Goal: Check status: Check status

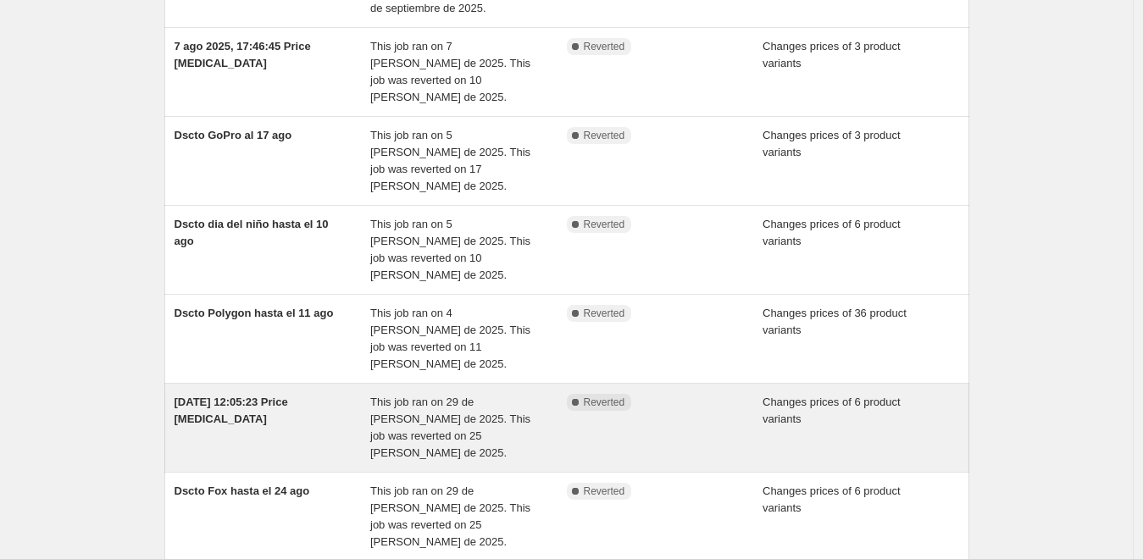
scroll to position [466, 0]
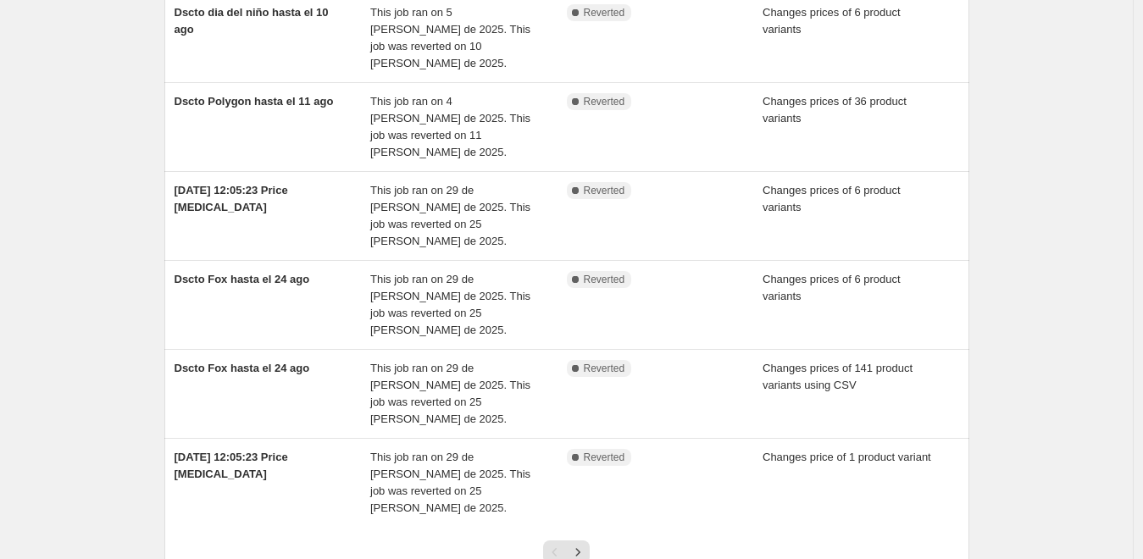
click at [1002, 351] on div "NA Bulk Price Editor. This page is ready NA Bulk Price Editor Add new price [ME…" at bounding box center [566, 114] width 1133 height 1161
click at [581, 544] on icon "Next" at bounding box center [577, 552] width 17 height 17
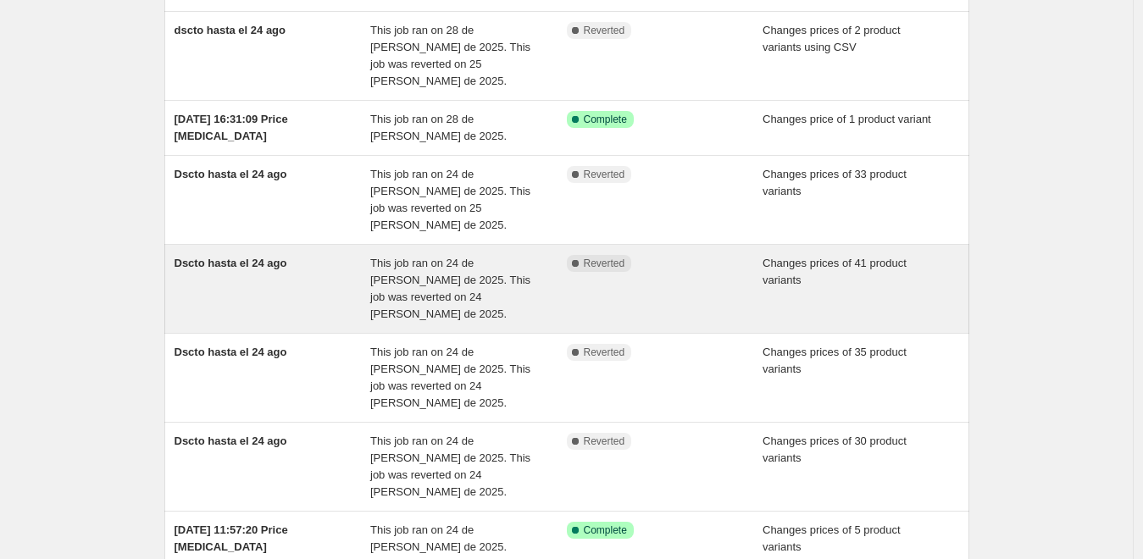
scroll to position [449, 0]
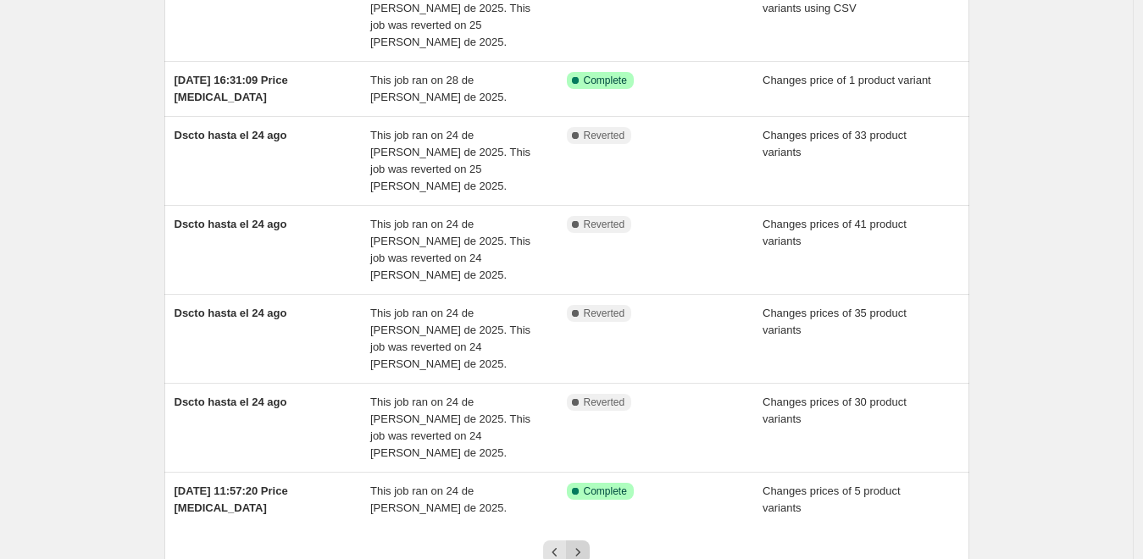
click at [590, 541] on button "Next" at bounding box center [578, 553] width 24 height 24
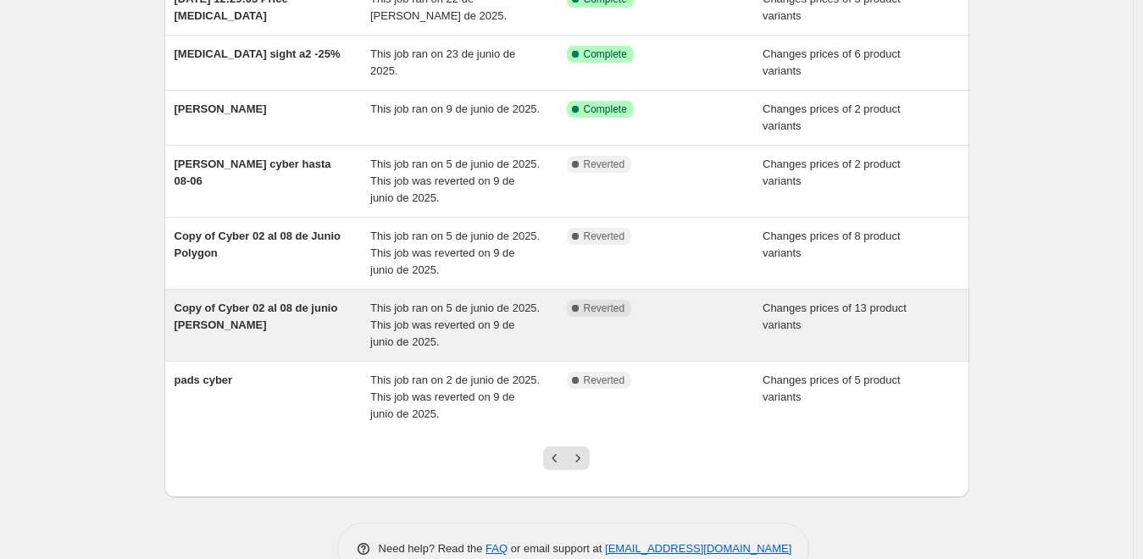
scroll to position [381, 0]
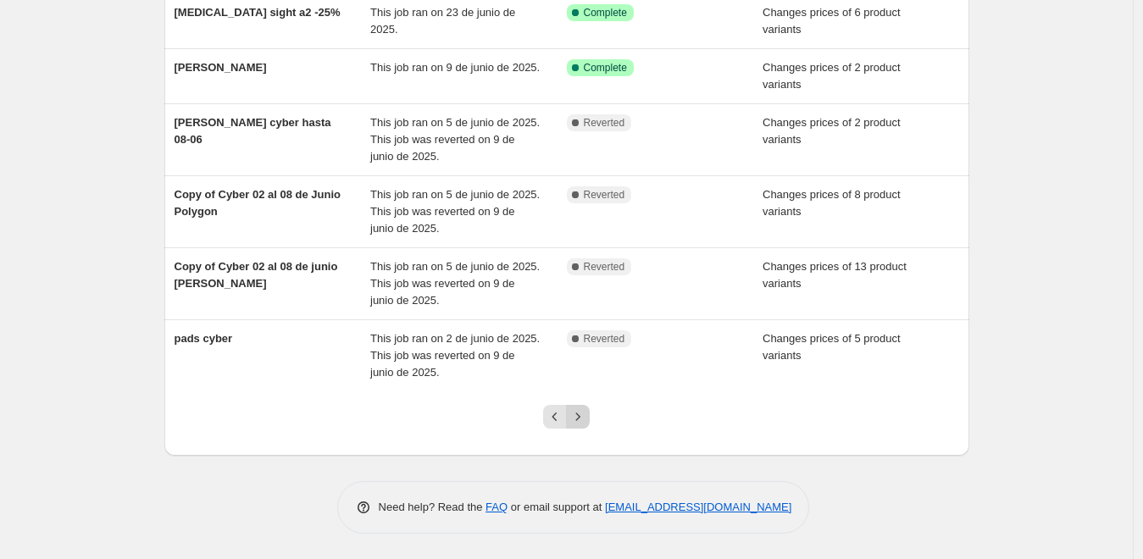
click at [585, 417] on icon "Next" at bounding box center [577, 416] width 17 height 17
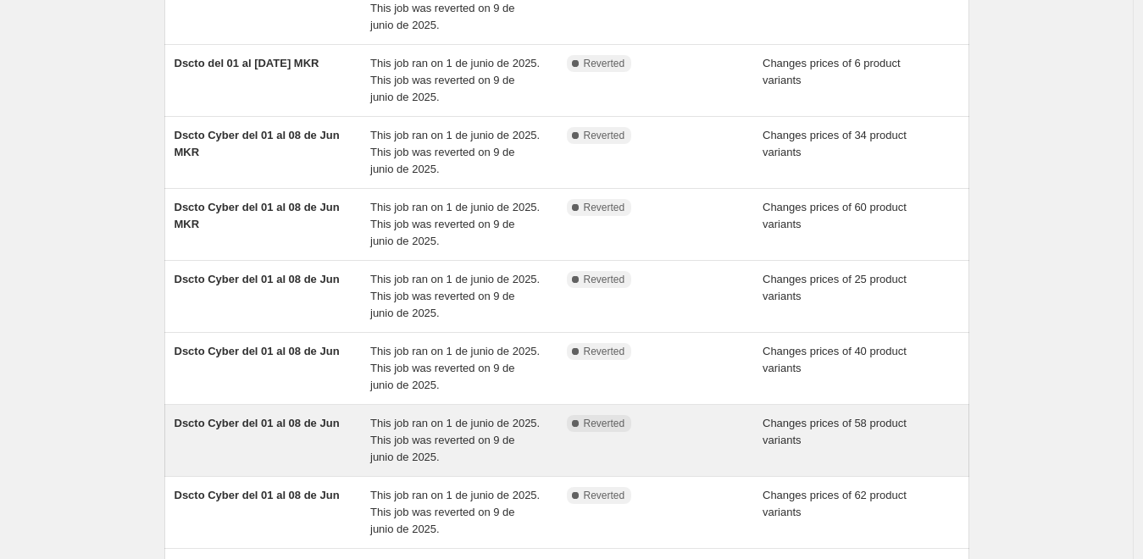
scroll to position [483, 0]
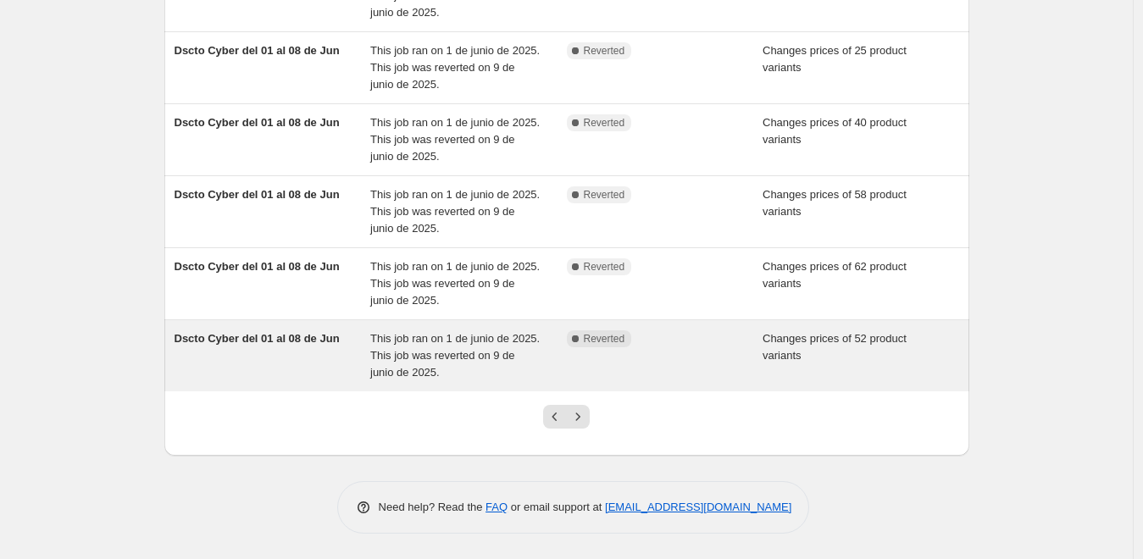
click at [292, 341] on span "Dscto Cyber del 01 al 08 de Jun" at bounding box center [257, 338] width 165 height 13
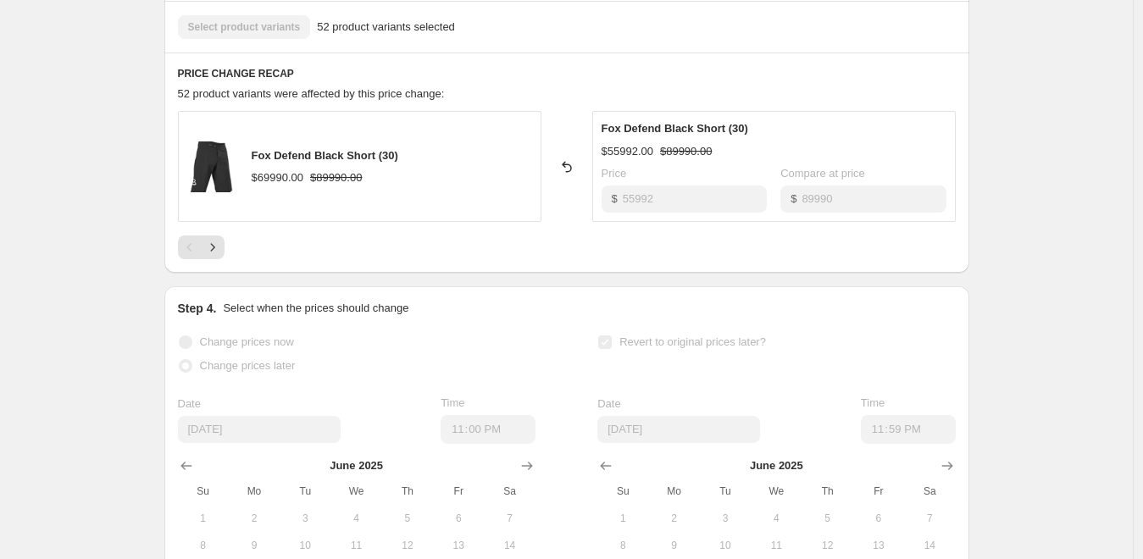
scroll to position [597, 0]
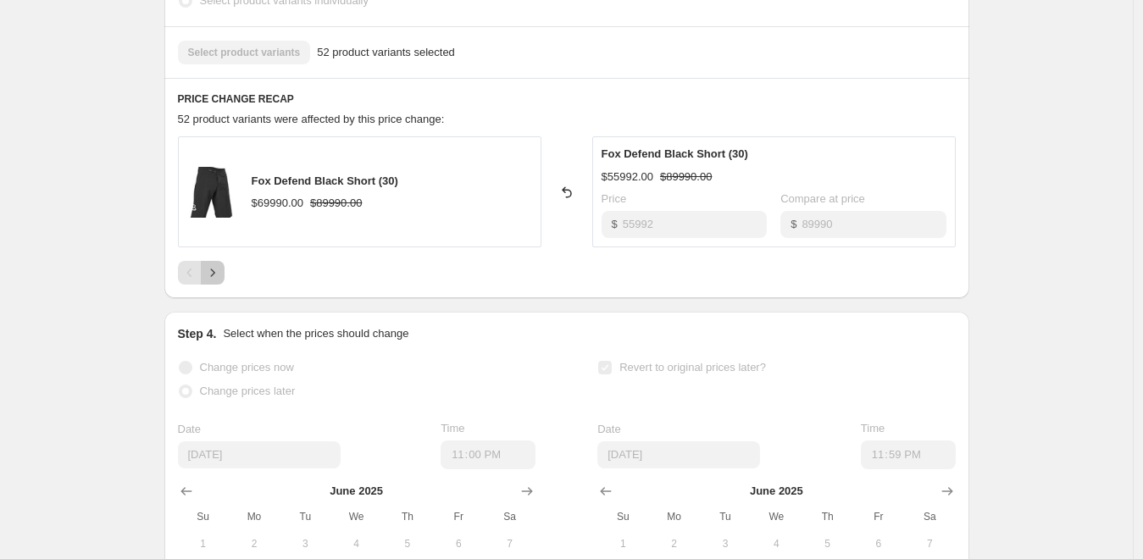
click at [221, 272] on icon "Next" at bounding box center [212, 272] width 17 height 17
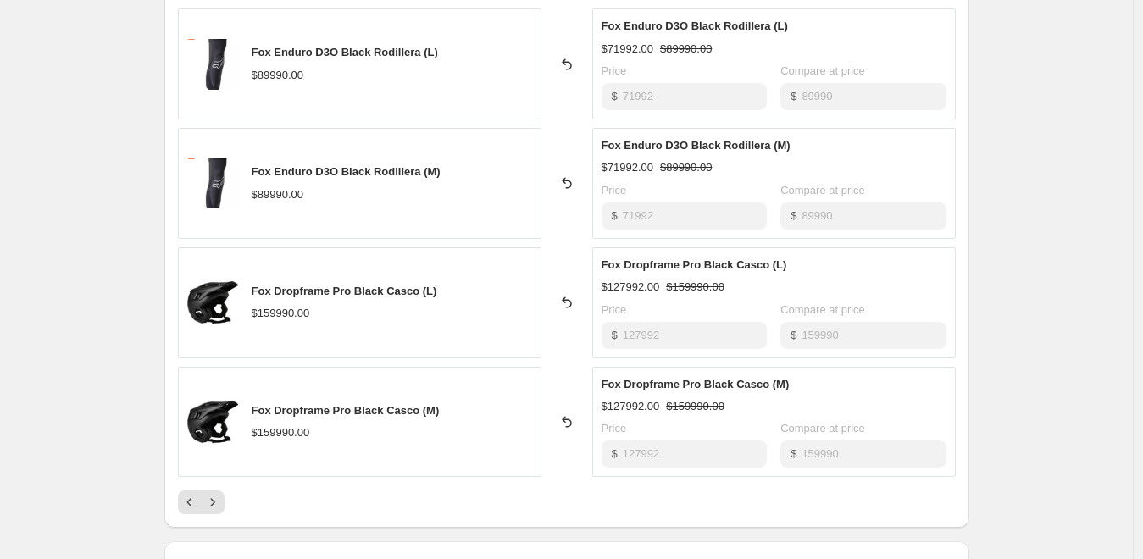
scroll to position [852, 0]
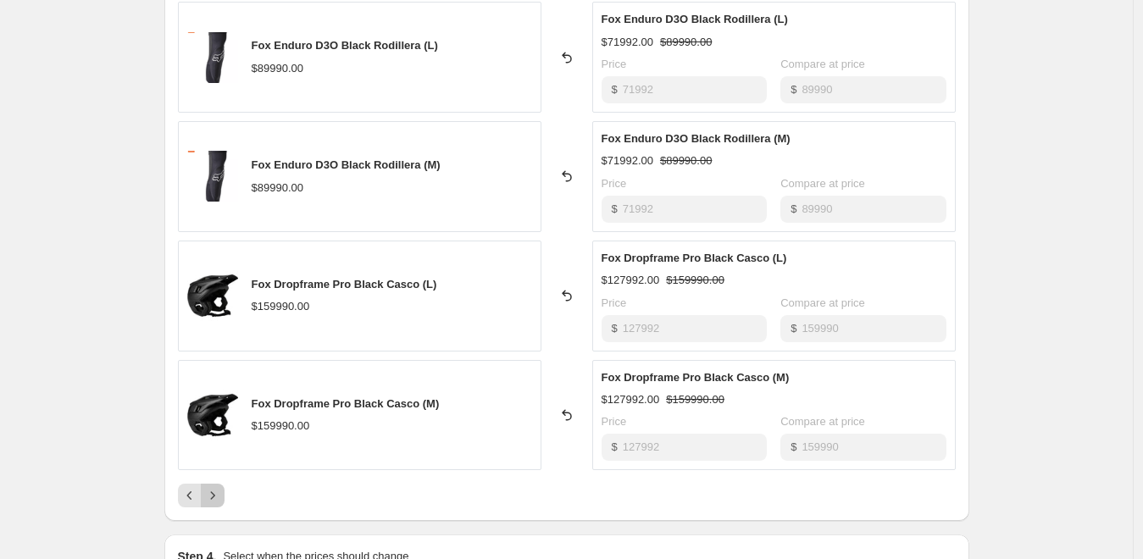
click at [214, 491] on icon "Next" at bounding box center [212, 495] width 17 height 17
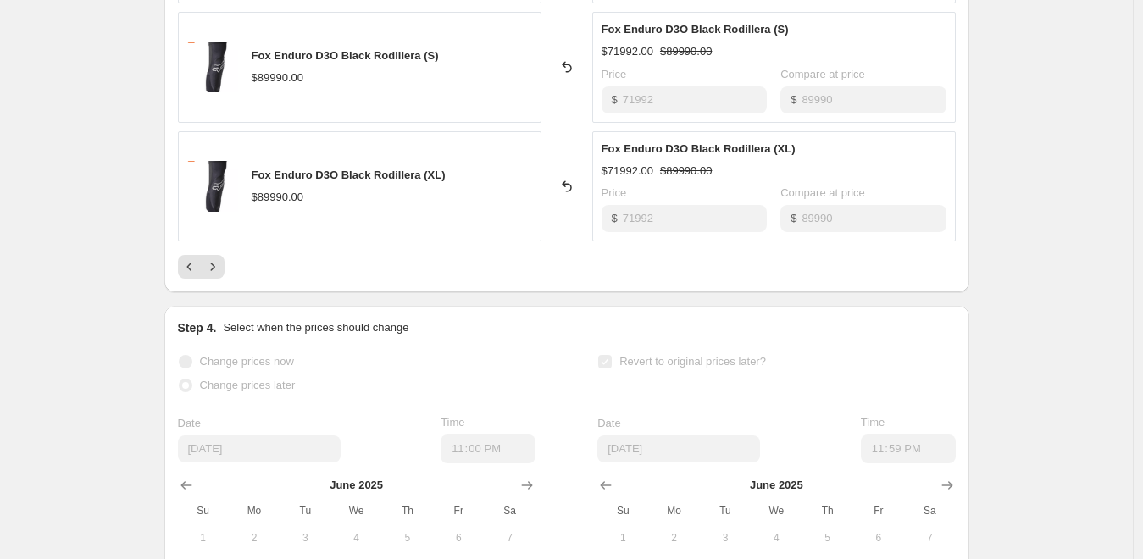
scroll to position [1106, 0]
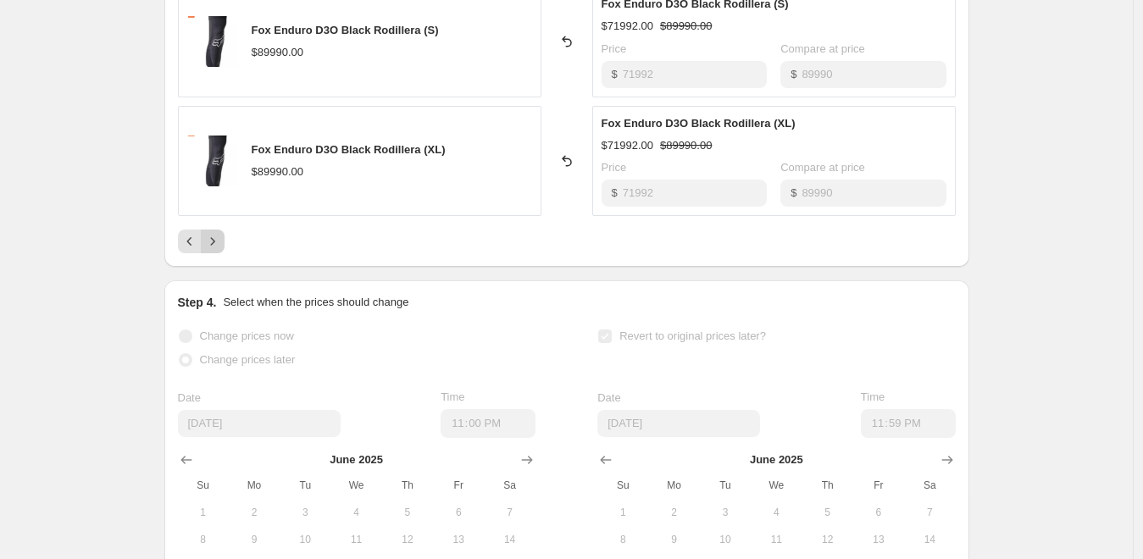
click at [225, 247] on button "Next" at bounding box center [213, 242] width 24 height 24
click at [221, 241] on icon "Next" at bounding box center [212, 241] width 17 height 17
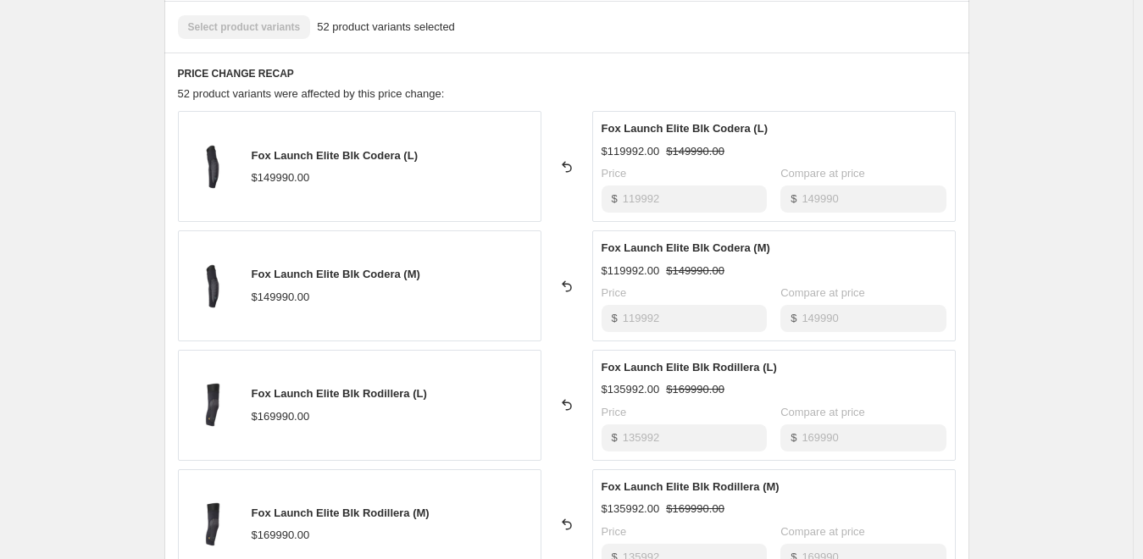
scroll to position [597, 0]
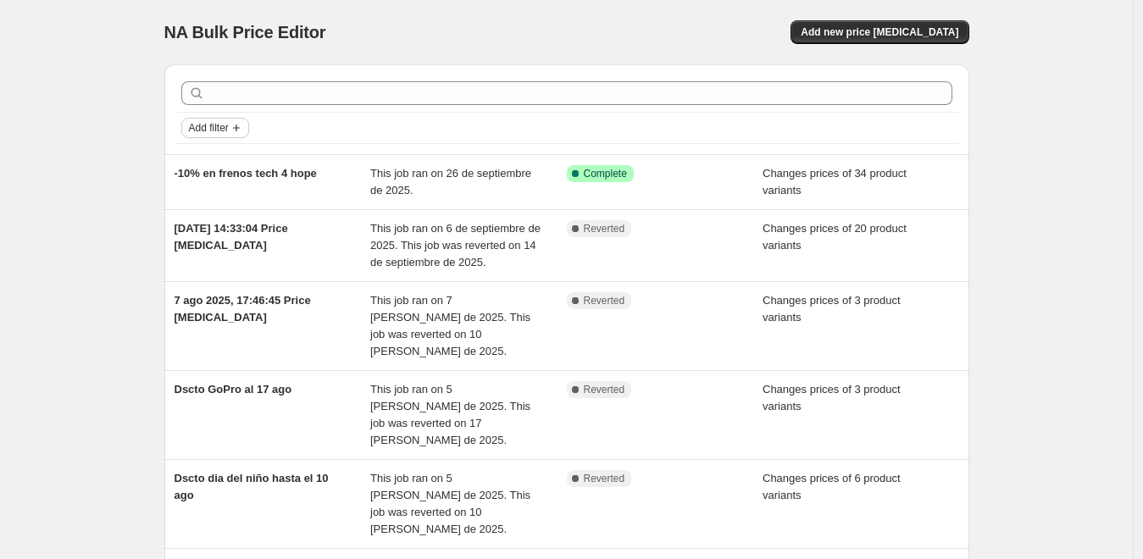
click at [243, 129] on icon "Add filter" at bounding box center [237, 128] width 14 height 14
click at [246, 164] on button "Job status" at bounding box center [221, 160] width 60 height 27
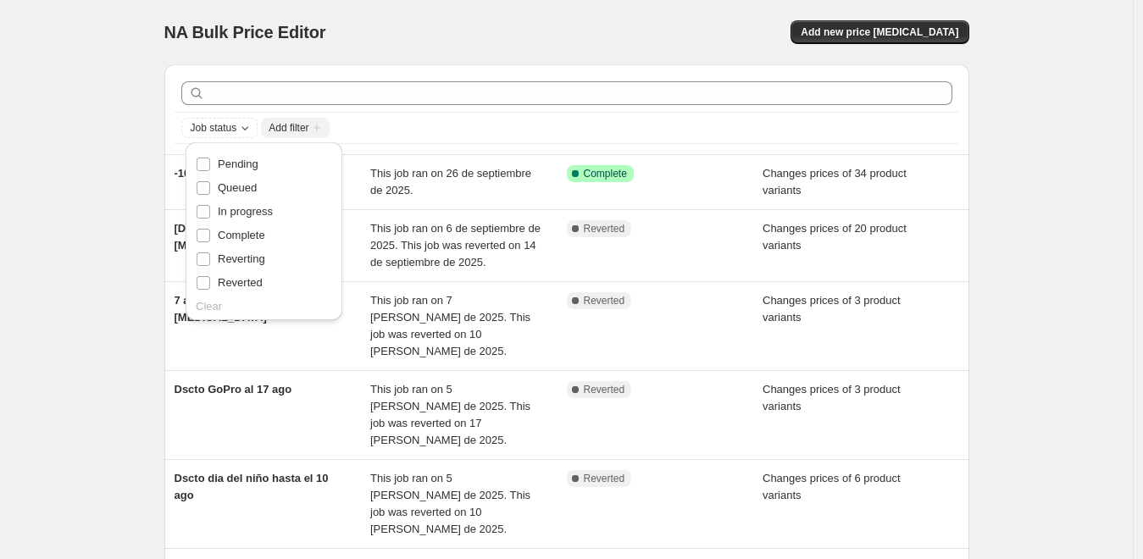
click at [318, 129] on icon "Add filter" at bounding box center [317, 128] width 14 height 14
click at [297, 129] on span "Add filter" at bounding box center [289, 128] width 40 height 14
click at [202, 282] on input "Reverted" at bounding box center [204, 283] width 14 height 14
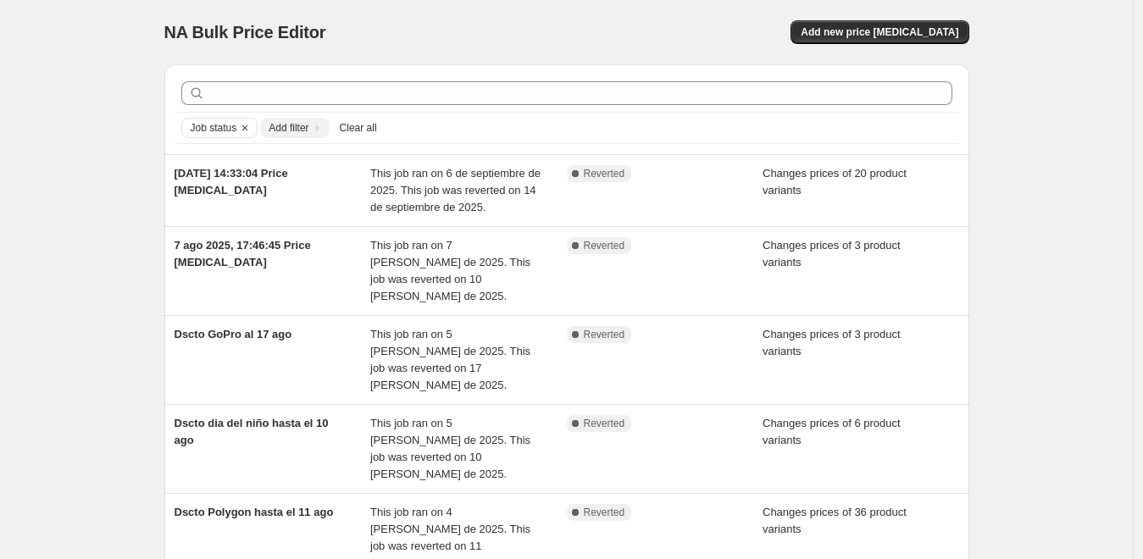
click at [300, 120] on button "Add filter" at bounding box center [295, 128] width 68 height 20
click at [299, 128] on span "Add filter" at bounding box center [289, 128] width 40 height 14
click at [319, 122] on icon "Add filter" at bounding box center [317, 128] width 14 height 14
click at [316, 130] on icon "Add filter" at bounding box center [317, 128] width 14 height 14
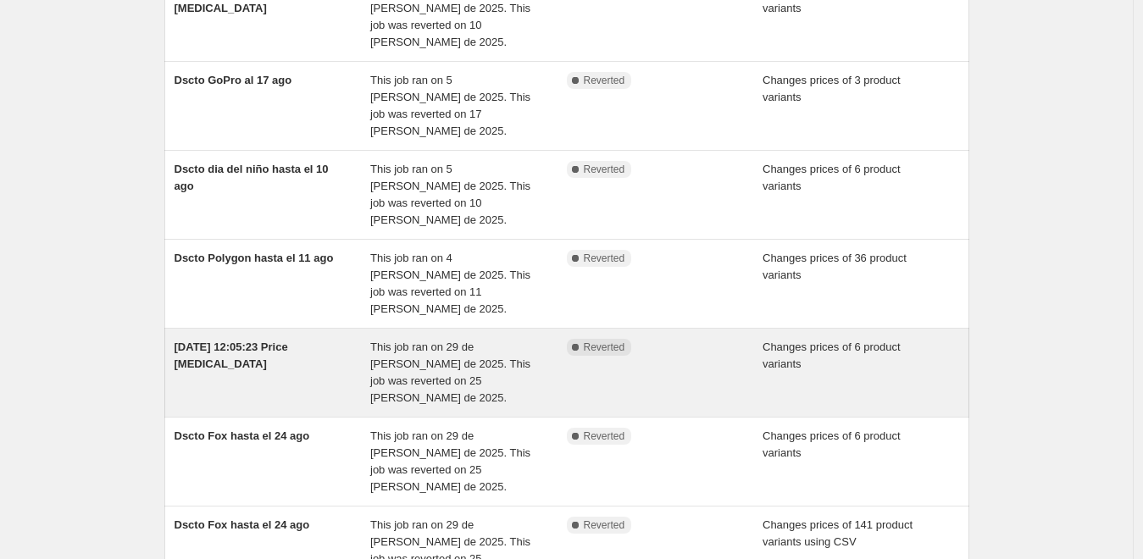
scroll to position [483, 0]
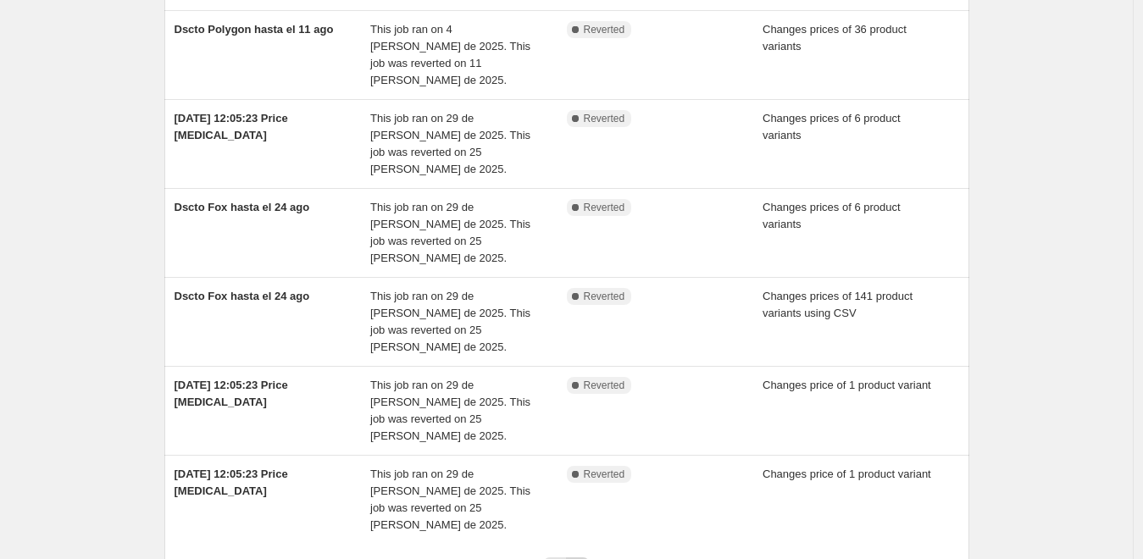
click at [582, 558] on button "Next" at bounding box center [578, 570] width 24 height 24
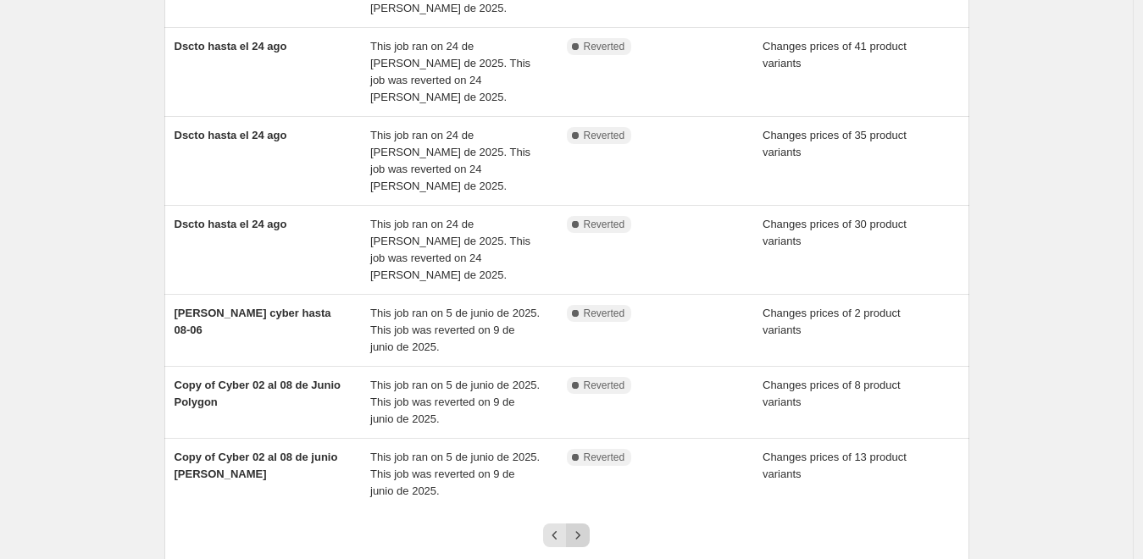
click at [580, 531] on icon "Next" at bounding box center [578, 535] width 4 height 8
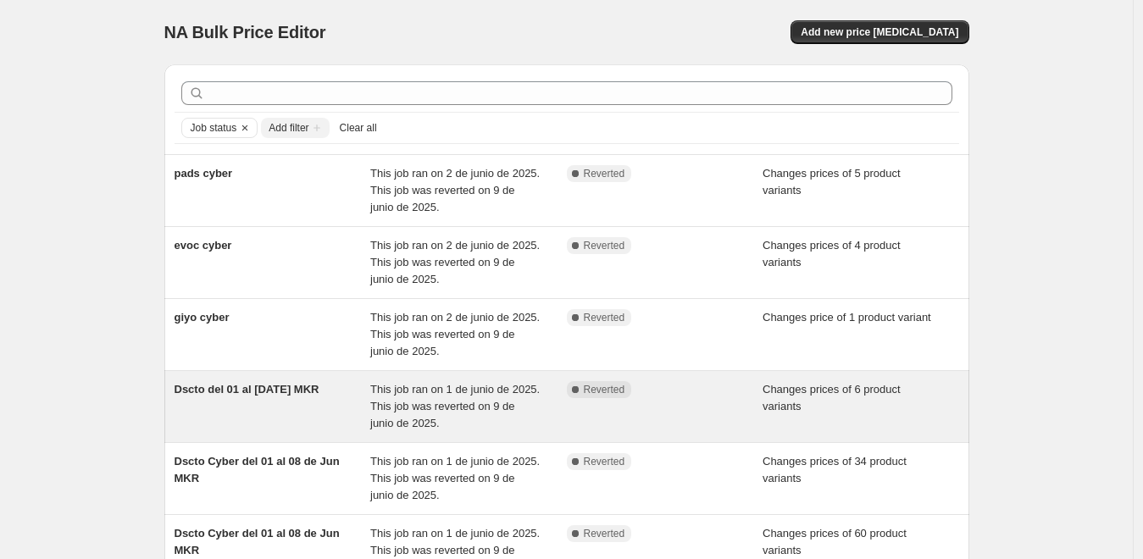
click at [264, 397] on div "Dscto del 01 al [DATE] MKR" at bounding box center [273, 406] width 197 height 51
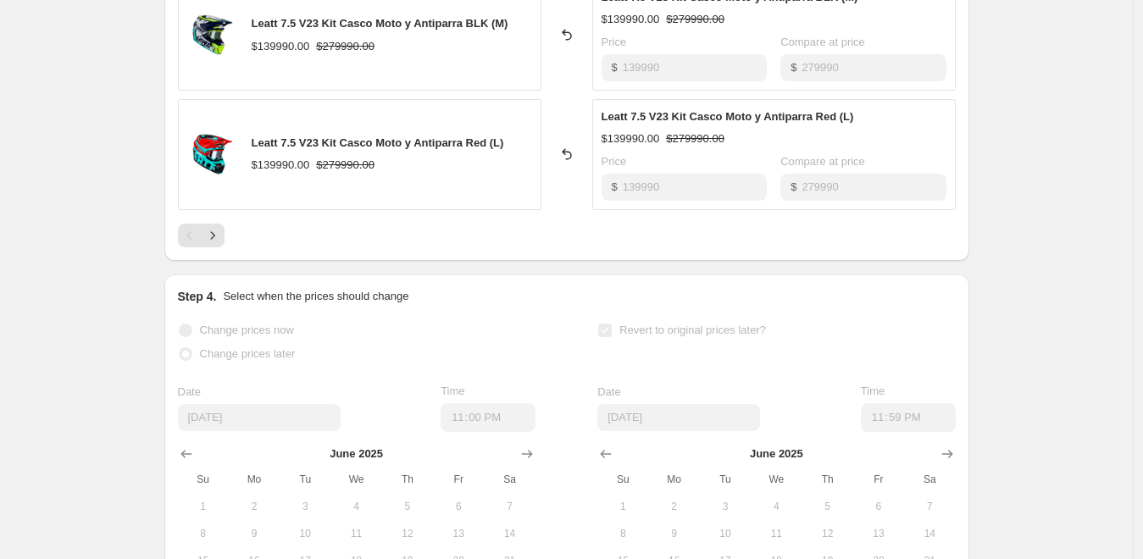
scroll to position [1017, 0]
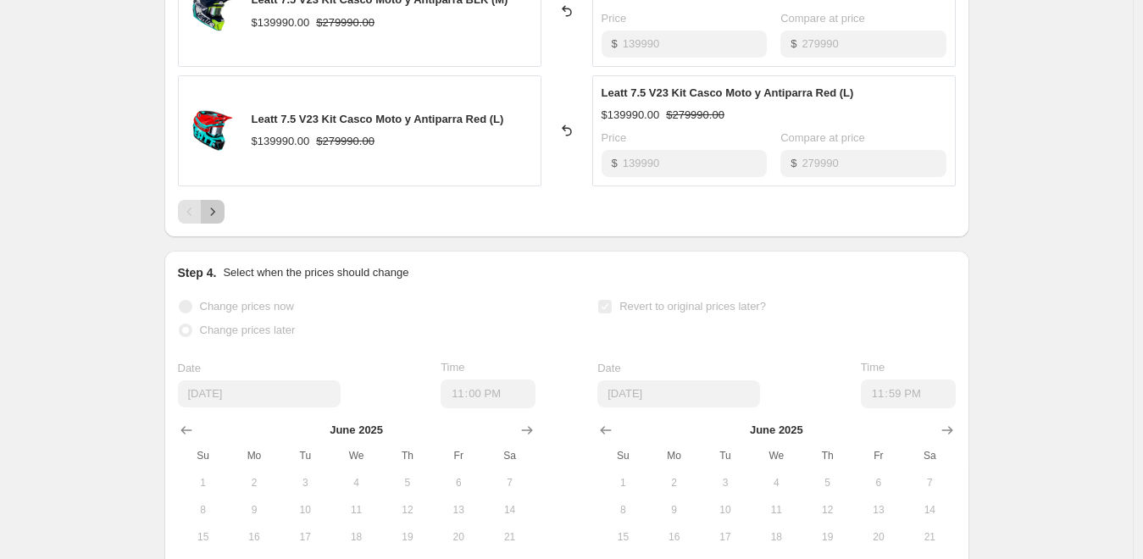
click at [216, 208] on icon "Next" at bounding box center [212, 211] width 17 height 17
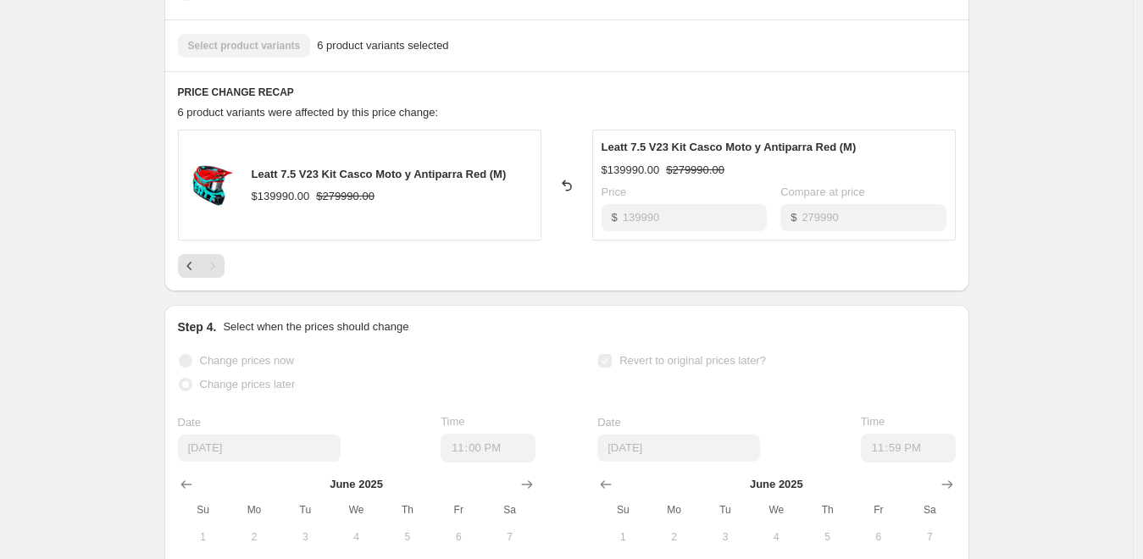
scroll to position [597, 0]
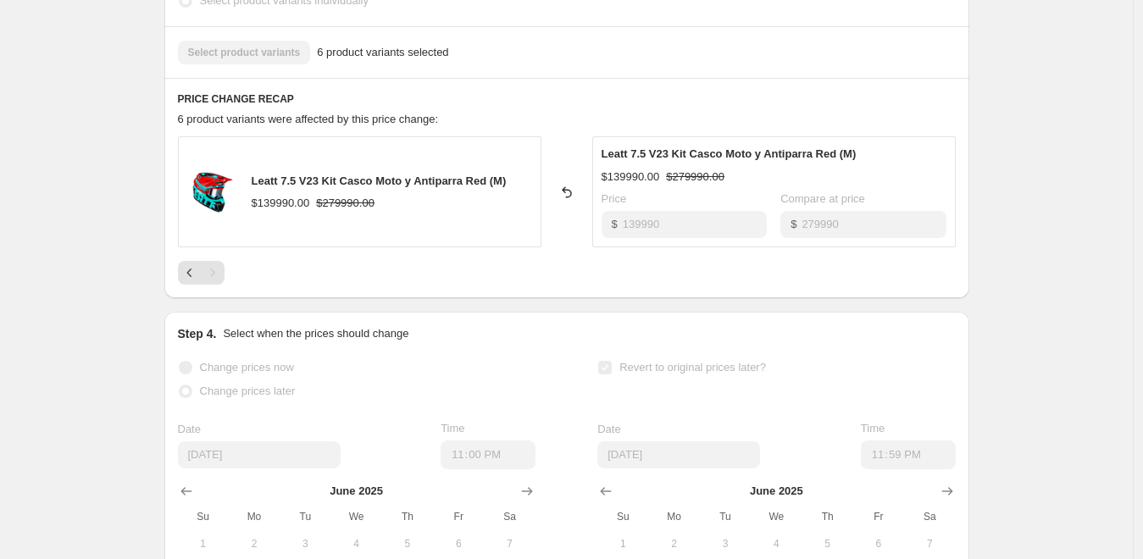
click at [214, 267] on div "Pagination" at bounding box center [213, 273] width 24 height 24
click at [181, 272] on div "PRICE CHANGE RECAP 6 product variants were affected by this price change: Leatt…" at bounding box center [566, 188] width 805 height 220
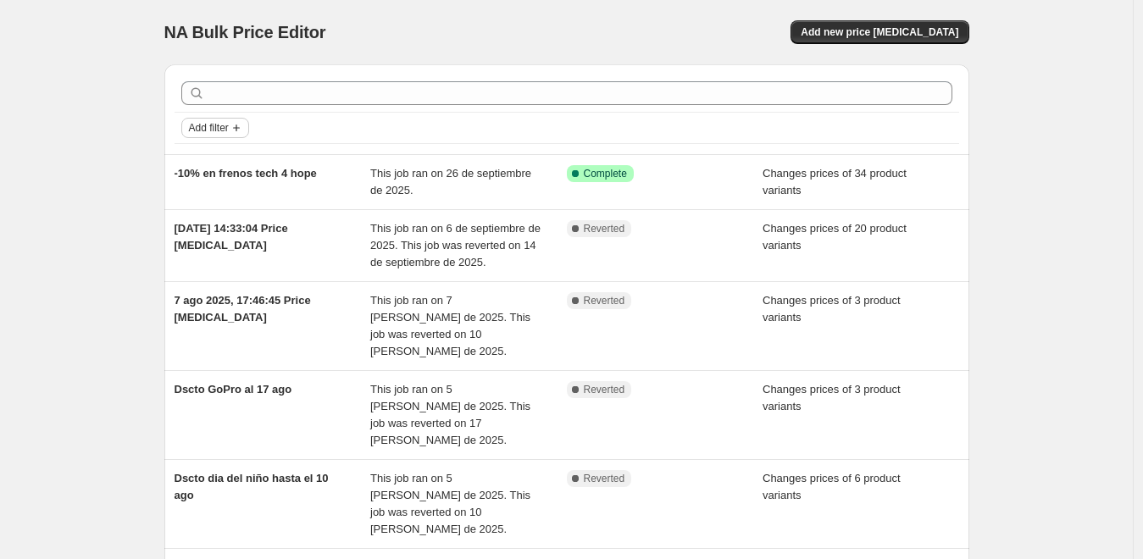
click at [240, 128] on icon "Add filter" at bounding box center [236, 128] width 7 height 7
click at [234, 155] on span "Job status" at bounding box center [221, 161] width 50 height 13
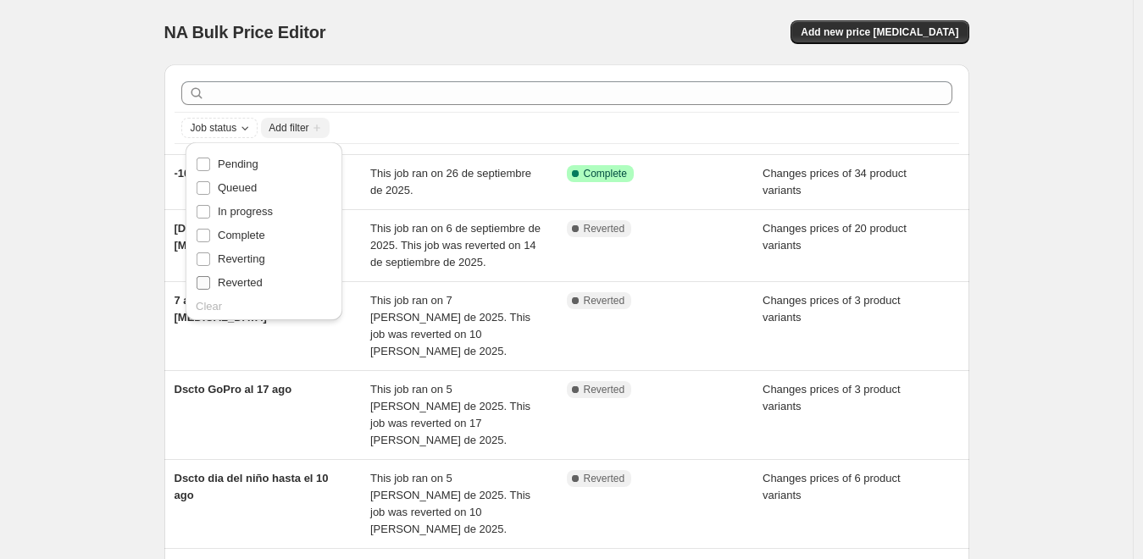
click at [202, 283] on input "Reverted" at bounding box center [204, 283] width 14 height 14
